Goal: Task Accomplishment & Management: Manage account settings

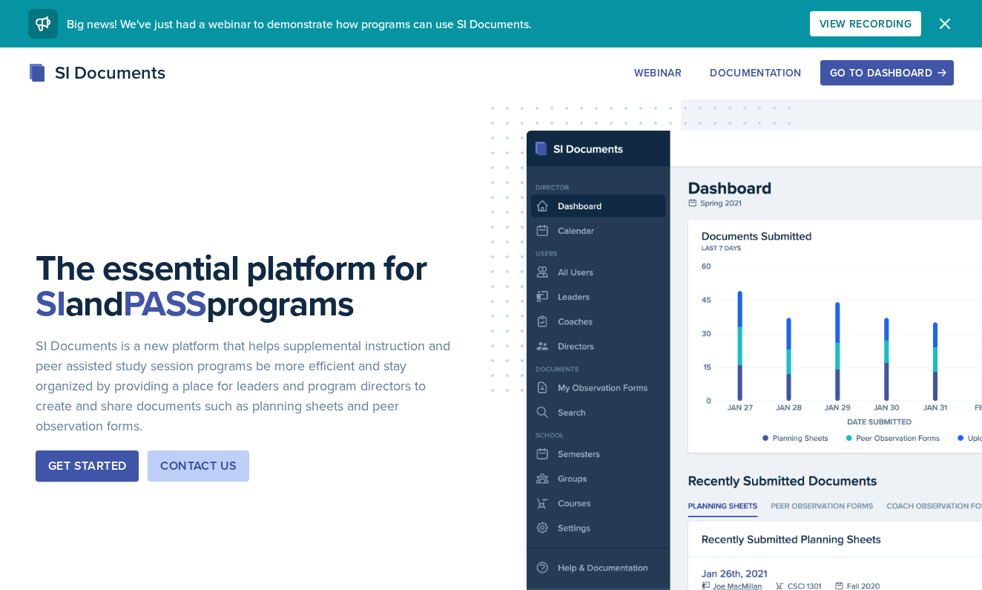
click at [937, 73] on icon "button" at bounding box center [942, 72] width 10 height 10
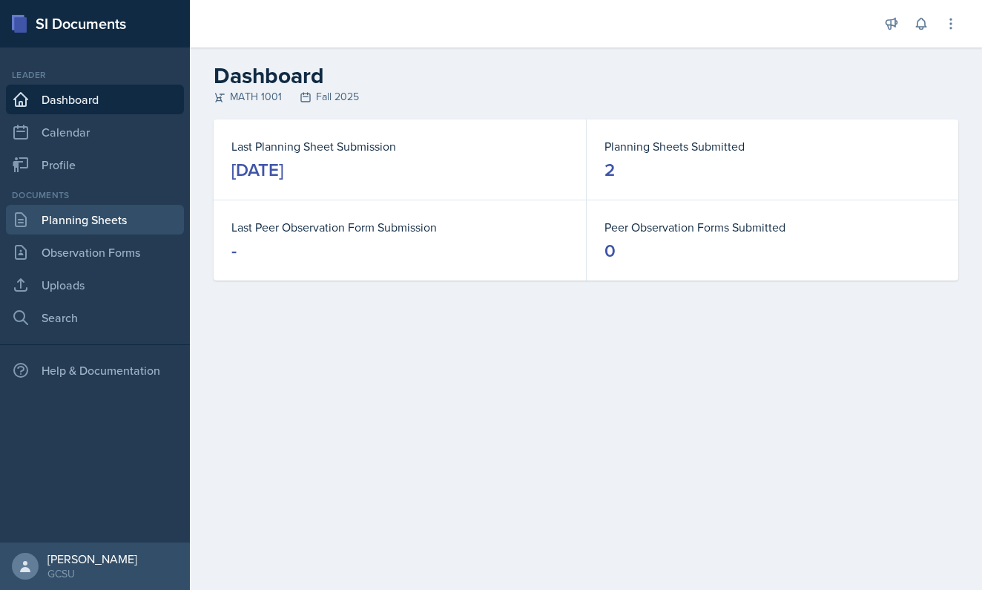
click at [39, 222] on link "Planning Sheets" at bounding box center [95, 220] width 178 height 30
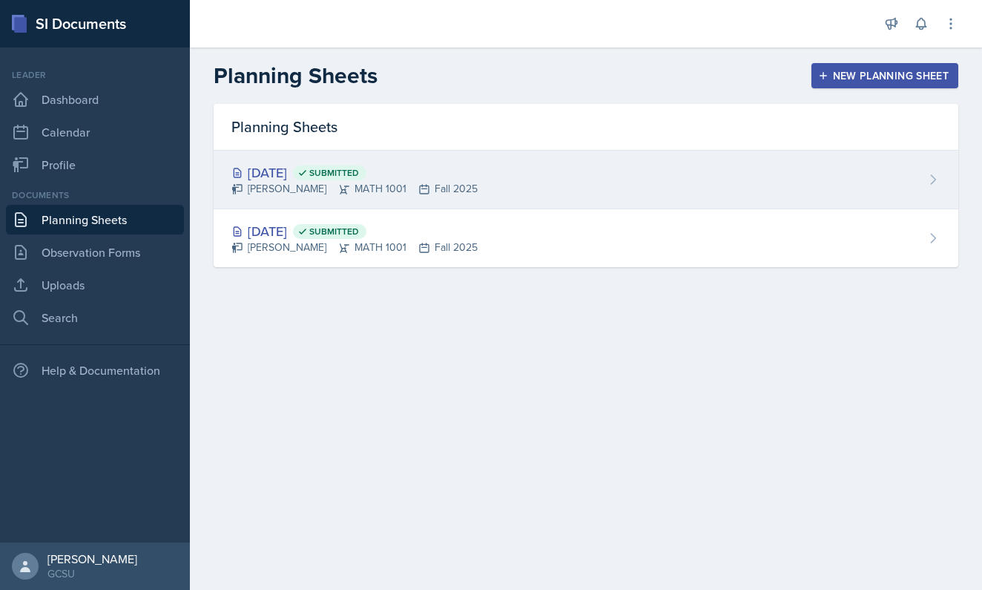
click at [444, 171] on div "[DATE] Submitted" at bounding box center [354, 172] width 246 height 20
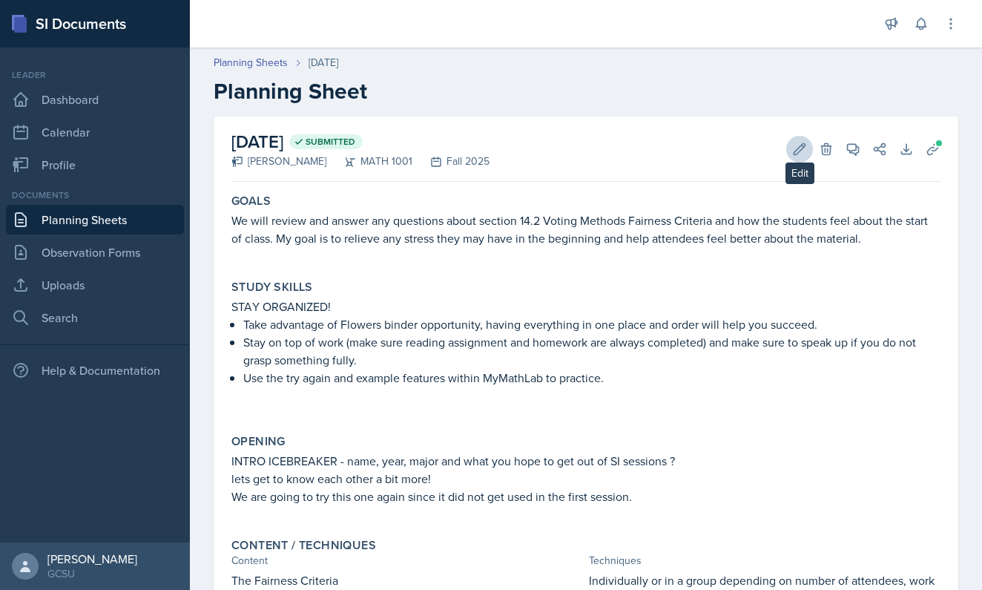
click at [795, 145] on icon at bounding box center [799, 149] width 15 height 15
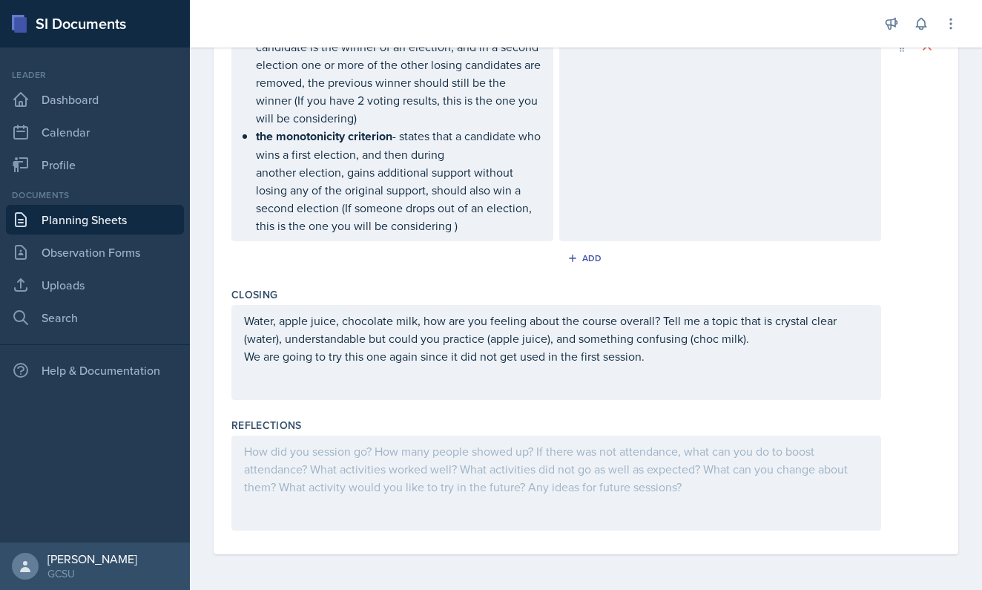
click at [552, 464] on div at bounding box center [556, 482] width 650 height 95
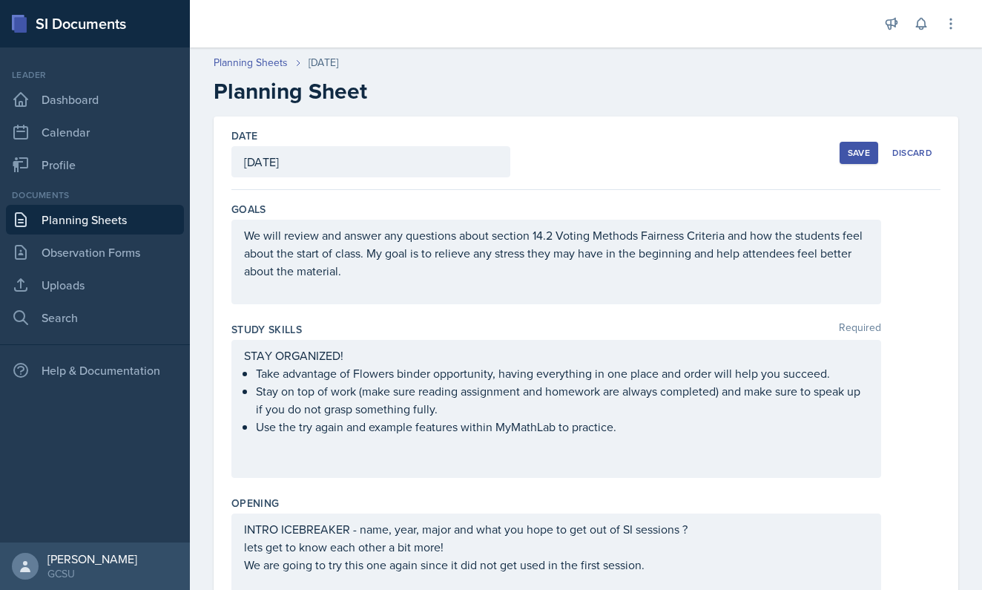
click at [856, 158] on div "Save" at bounding box center [859, 153] width 22 height 12
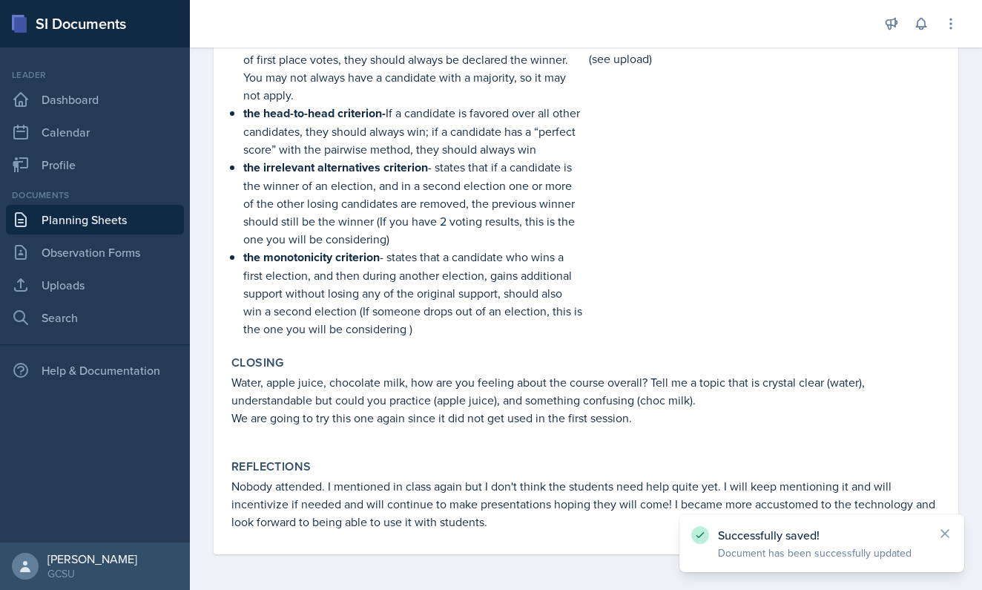
scroll to position [575, 0]
